Goal: Task Accomplishment & Management: Use online tool/utility

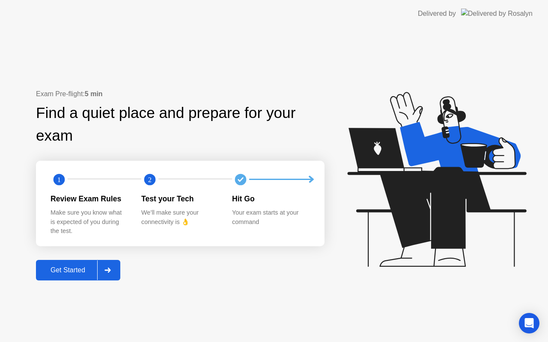
click at [62, 270] on div "Get Started" at bounding box center [68, 271] width 59 height 8
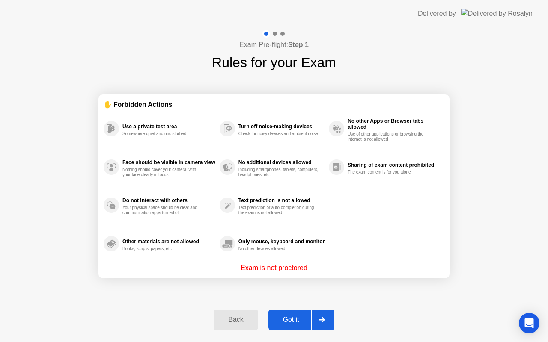
click at [287, 320] on div "Got it" at bounding box center [291, 320] width 40 height 8
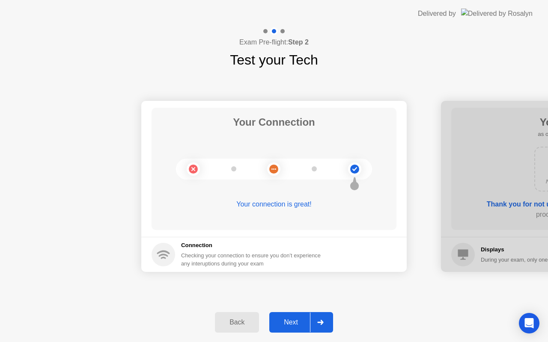
click at [287, 320] on div "Next" at bounding box center [291, 323] width 38 height 8
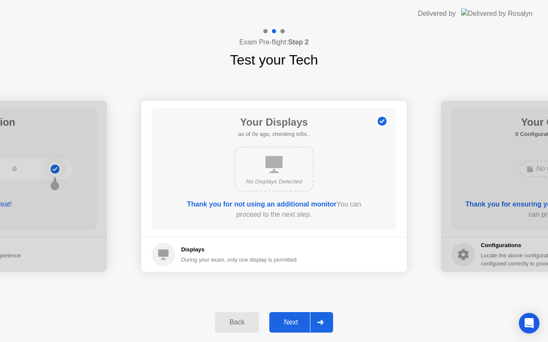
click at [287, 320] on div "Next" at bounding box center [291, 323] width 38 height 8
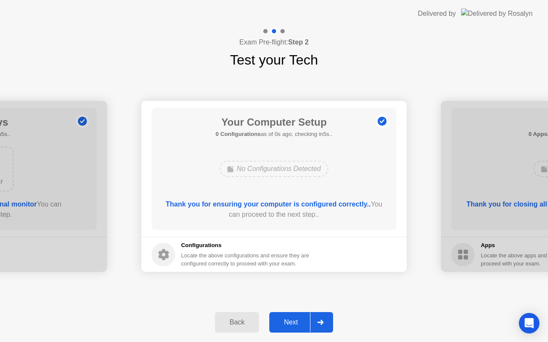
click at [287, 320] on div "Next" at bounding box center [291, 323] width 38 height 8
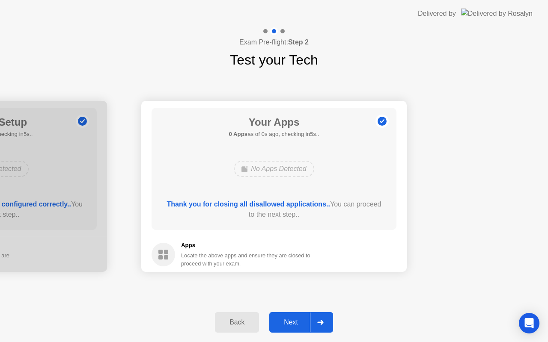
click at [287, 320] on div "Next" at bounding box center [291, 323] width 38 height 8
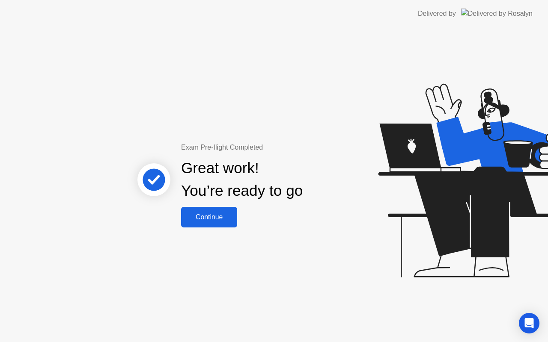
click at [205, 217] on div "Continue" at bounding box center [209, 217] width 51 height 8
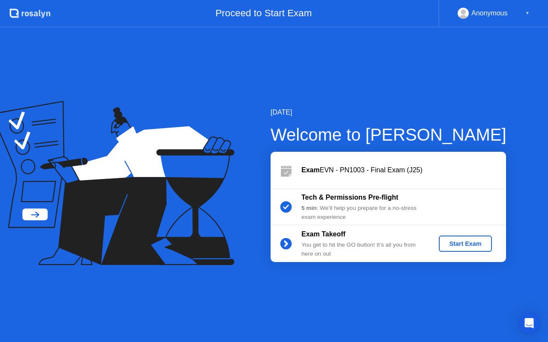
click at [460, 243] on div "Start Exam" at bounding box center [465, 243] width 46 height 7
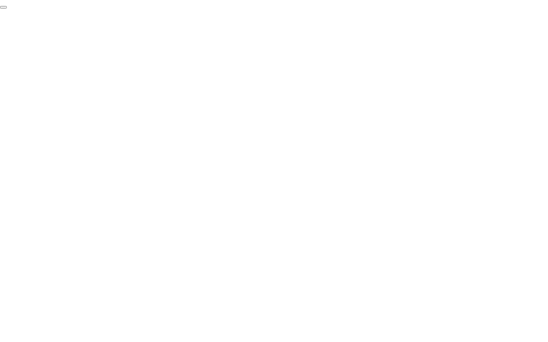
click div "End Proctoring Session"
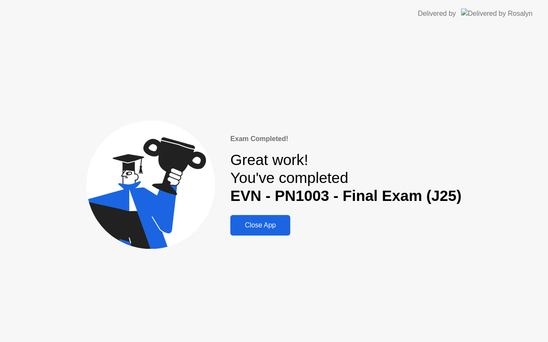
click at [262, 222] on div "Close App" at bounding box center [260, 226] width 55 height 8
